Goal: Task Accomplishment & Management: Complete application form

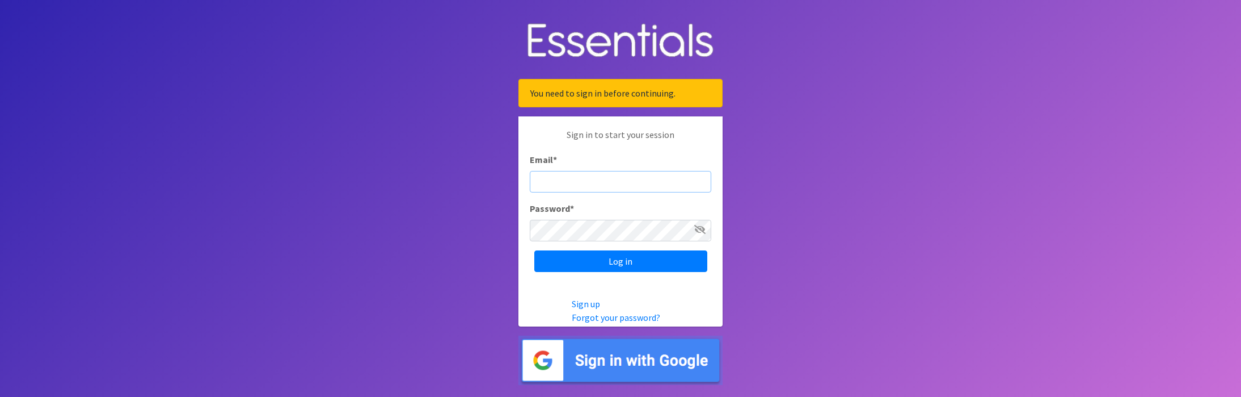
type input "[EMAIL_ADDRESS][DOMAIN_NAME]"
click at [621, 261] on input "Log in" at bounding box center [620, 261] width 173 height 22
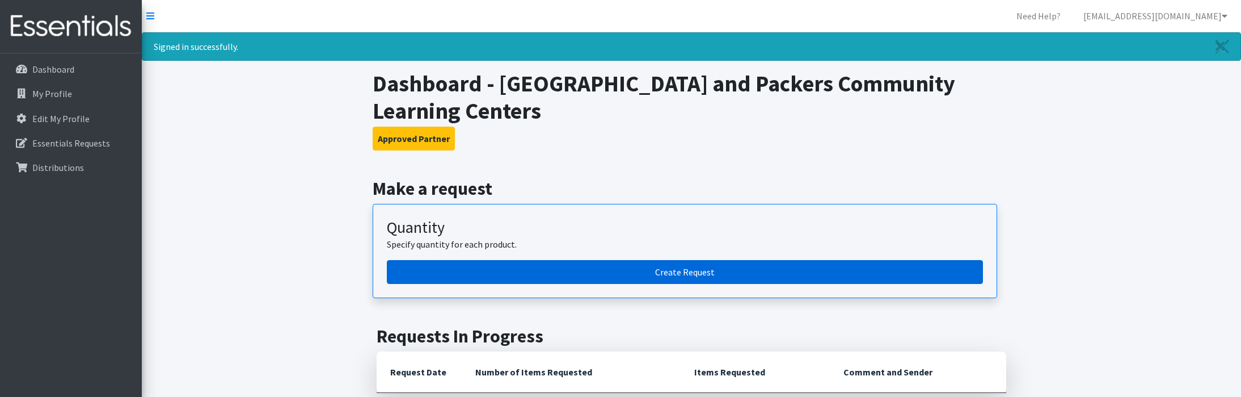
click at [699, 270] on link "Create Request" at bounding box center [685, 272] width 596 height 24
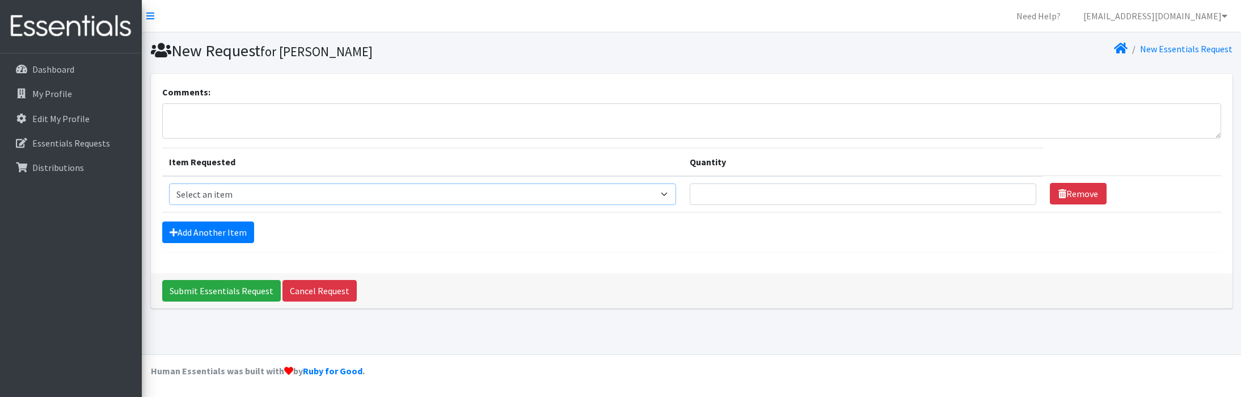
select select "9799"
click at [1022, 196] on input "1" at bounding box center [863, 194] width 347 height 22
type input "2"
click at [1022, 192] on input "2" at bounding box center [863, 194] width 347 height 22
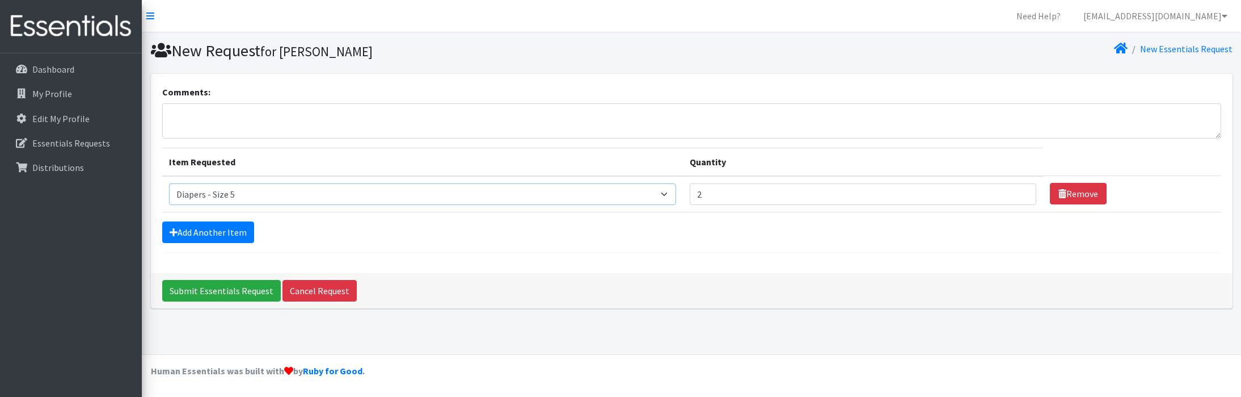
select select "9799"
click at [225, 228] on link "Add Another Item" at bounding box center [208, 232] width 92 height 22
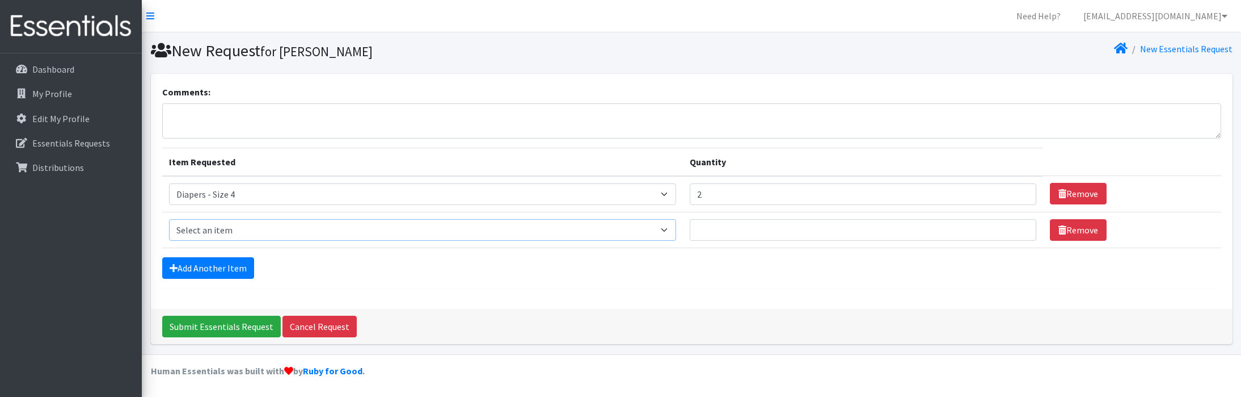
select select "14394"
click at [1022, 227] on input "1" at bounding box center [863, 230] width 347 height 22
type input "2"
click at [1022, 227] on input "2" at bounding box center [863, 230] width 347 height 22
click at [184, 266] on link "Add Another Item" at bounding box center [208, 268] width 92 height 22
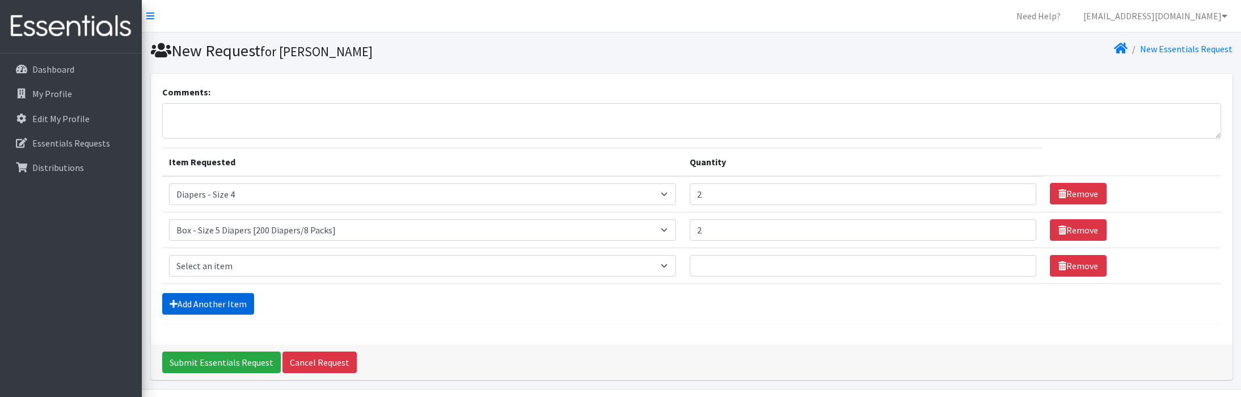
scroll to position [34, 0]
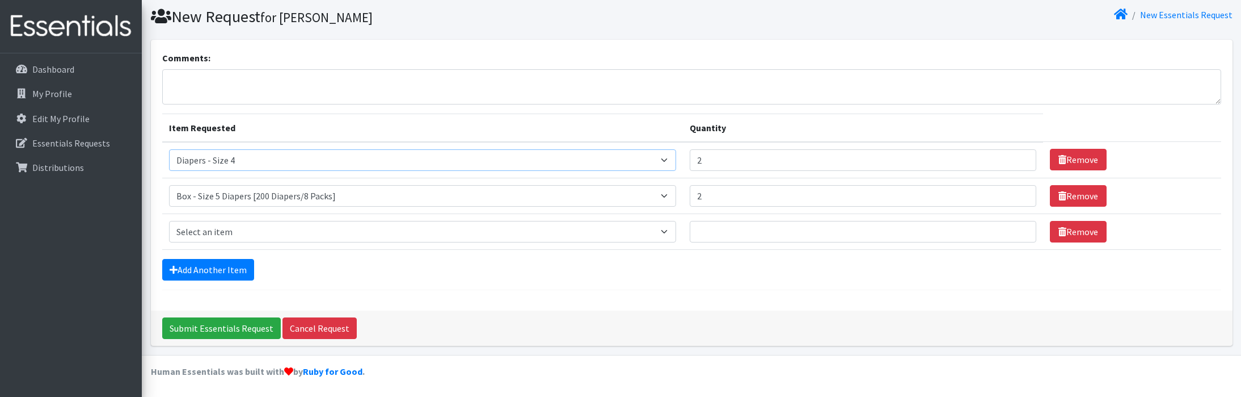
select select "14393"
select select "14395"
click at [1022, 230] on input "1" at bounding box center [863, 232] width 347 height 22
type input "2"
click at [1022, 230] on input "2" at bounding box center [863, 232] width 347 height 22
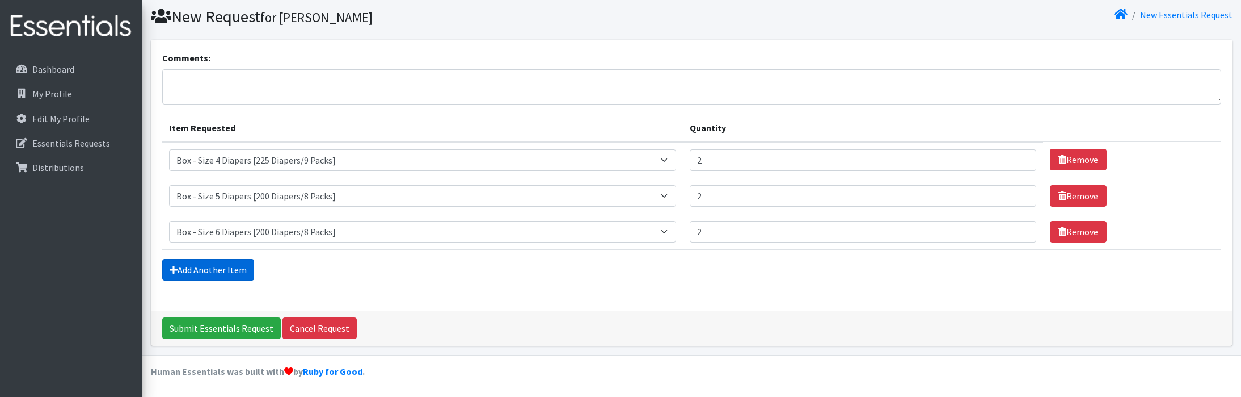
click at [237, 271] on link "Add Another Item" at bounding box center [208, 270] width 92 height 22
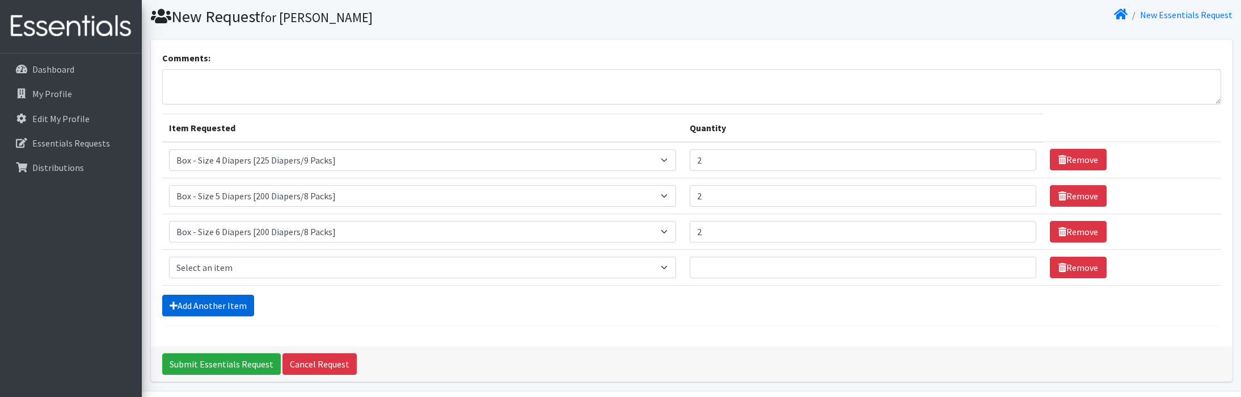
scroll to position [70, 0]
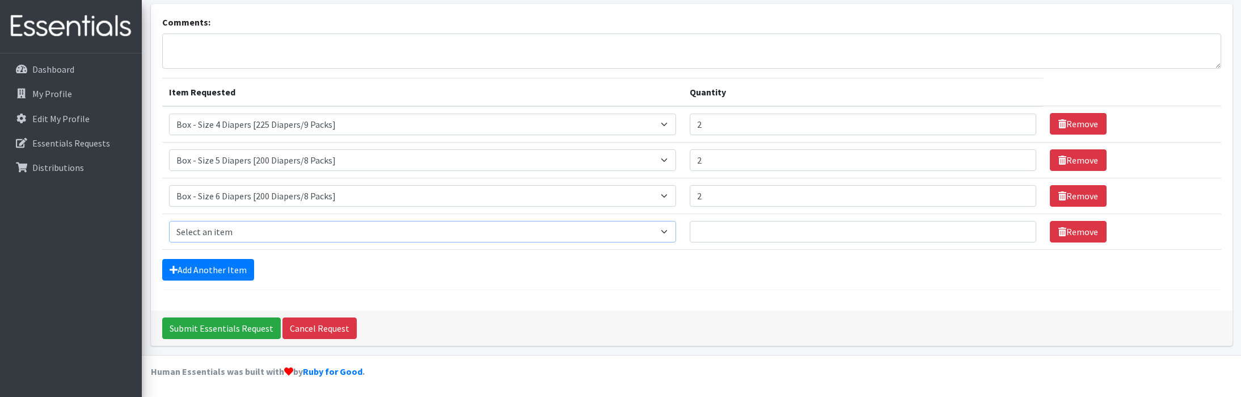
select select "9774"
click at [1024, 229] on input "1" at bounding box center [863, 232] width 347 height 22
type input "2"
click at [1024, 229] on input "2" at bounding box center [863, 231] width 347 height 22
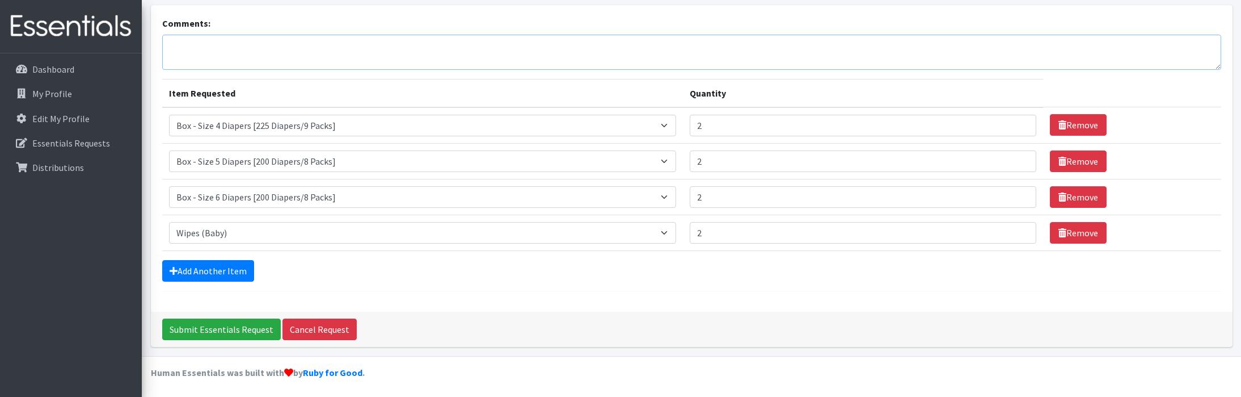
click at [436, 45] on textarea "Comments:" at bounding box center [691, 52] width 1059 height 35
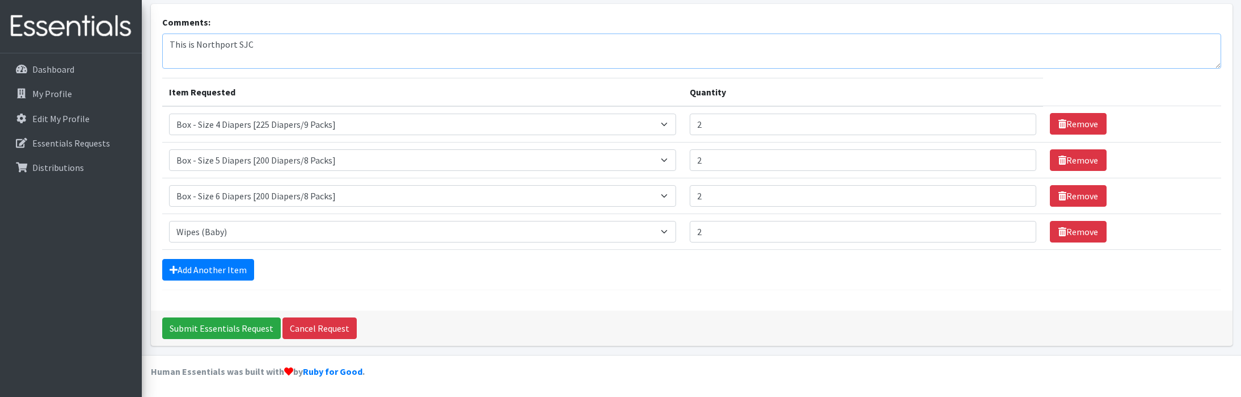
click at [235, 45] on textarea "This is Northport SJC" at bounding box center [691, 50] width 1059 height 35
click at [258, 43] on textarea "This is Northport (SJC" at bounding box center [691, 50] width 1059 height 35
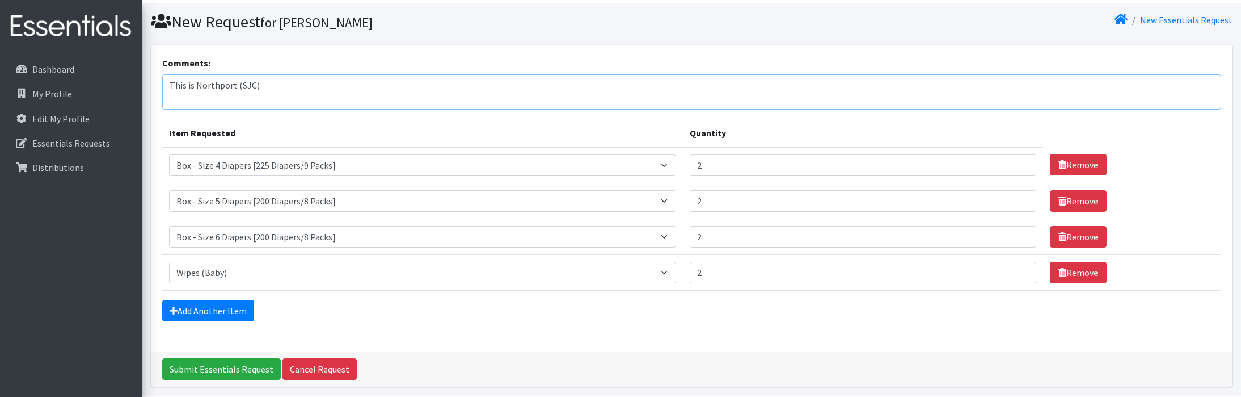
scroll to position [28, 0]
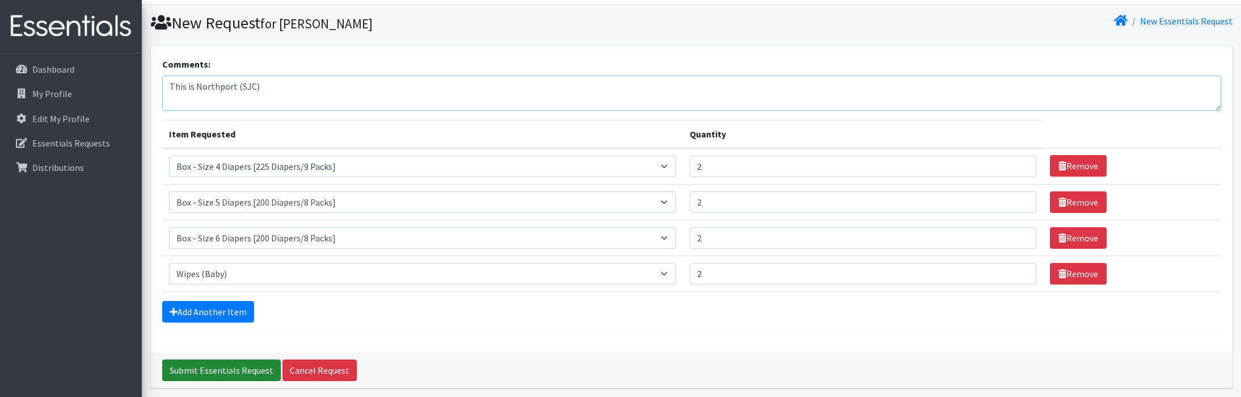
type textarea "This is Northport (SJC)"
click at [229, 367] on input "Submit Essentials Request" at bounding box center [221, 370] width 119 height 22
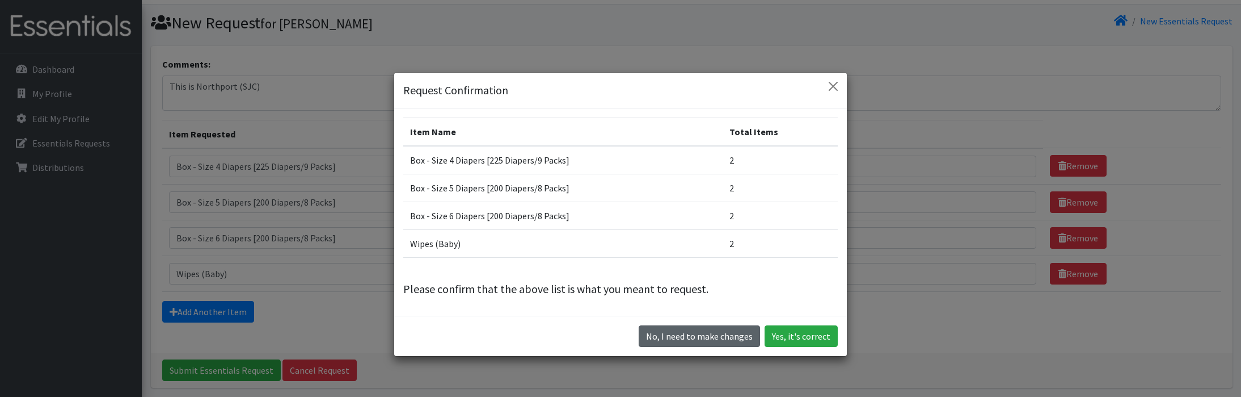
click at [670, 338] on button "No, I need to make changes" at bounding box center [699, 336] width 121 height 22
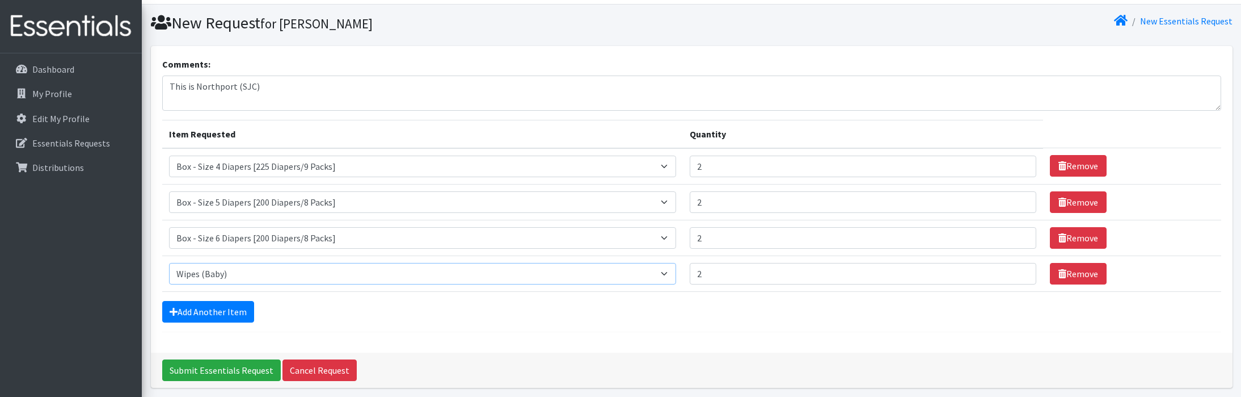
select select "14401"
click at [234, 368] on input "Submit Essentials Request" at bounding box center [221, 370] width 119 height 22
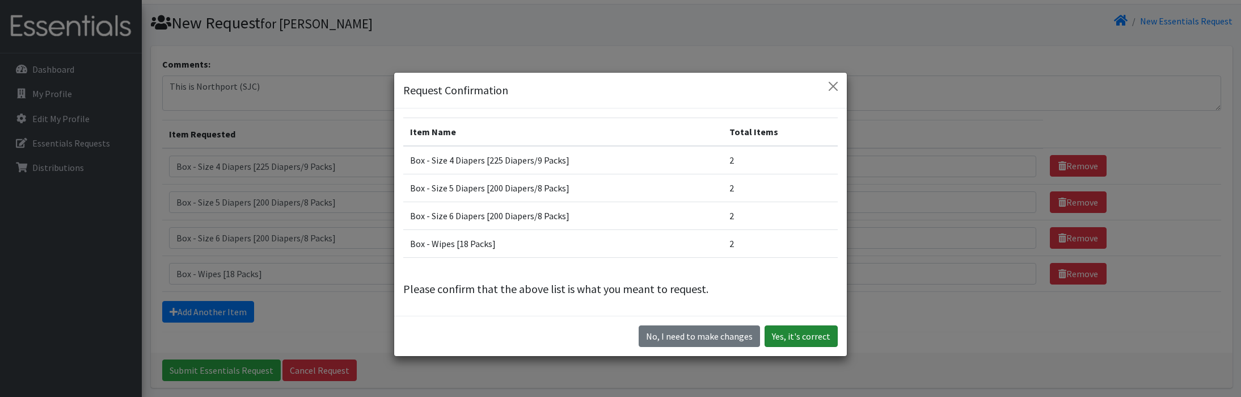
click at [782, 340] on button "Yes, it's correct" at bounding box center [801, 336] width 73 height 22
